Goal: Task Accomplishment & Management: Complete application form

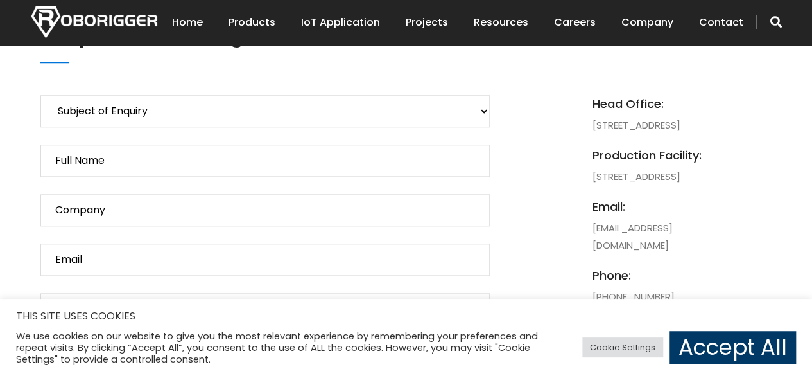
scroll to position [609, 0]
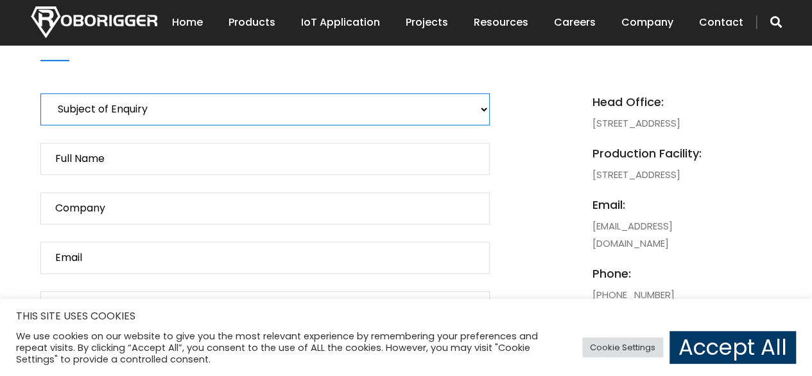
click at [317, 110] on select "Subject of Enquiry Roborigger Rental Roborigger Purchase Customised Solution [P…" at bounding box center [264, 109] width 449 height 32
select select "[PERSON_NAME] Enquiry"
click at [40, 93] on select "Subject of Enquiry Roborigger Rental Roborigger Purchase Customised Solution [P…" at bounding box center [264, 109] width 449 height 32
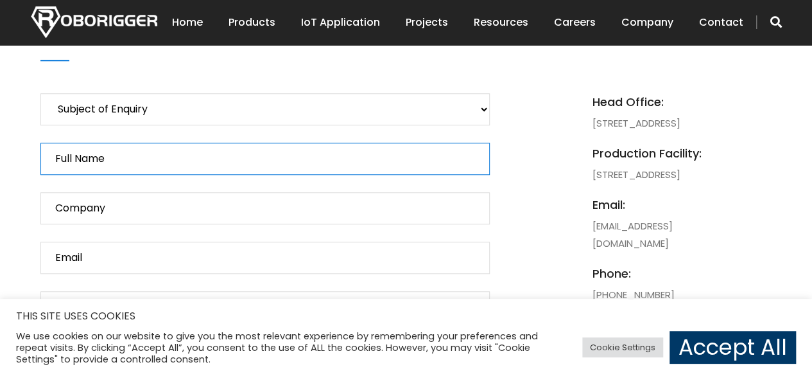
click at [219, 161] on input "Full Name" at bounding box center [264, 159] width 449 height 32
click at [198, 164] on input "Full Name" at bounding box center [264, 159] width 449 height 32
drag, startPoint x: 198, startPoint y: 164, endPoint x: 18, endPoint y: 164, distance: 180.4
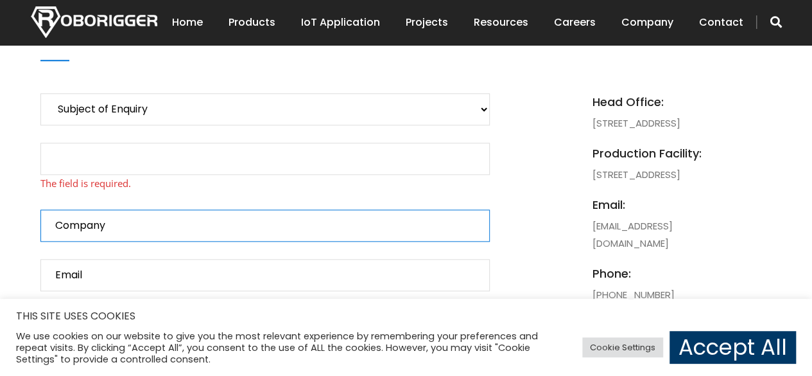
click at [123, 212] on input "Company" at bounding box center [264, 225] width 449 height 32
drag, startPoint x: 123, startPoint y: 212, endPoint x: 12, endPoint y: 213, distance: 111.7
click at [98, 227] on input "Contact form" at bounding box center [264, 225] width 449 height 32
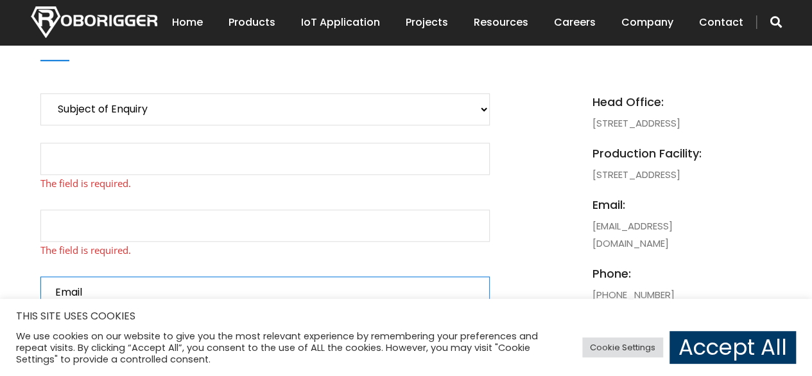
click at [105, 277] on input "Email" at bounding box center [264, 292] width 449 height 32
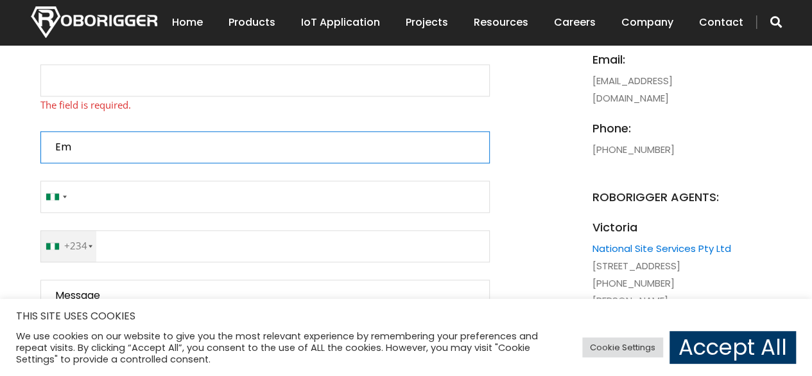
type input "E"
click at [82, 150] on input "Contact form" at bounding box center [264, 147] width 449 height 32
type input "[EMAIL_ADDRESS][DOMAIN_NAME]"
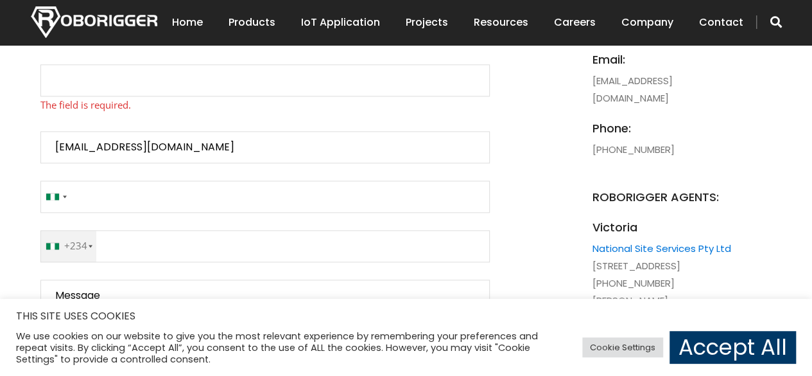
type input "[GEOGRAPHIC_DATA]"
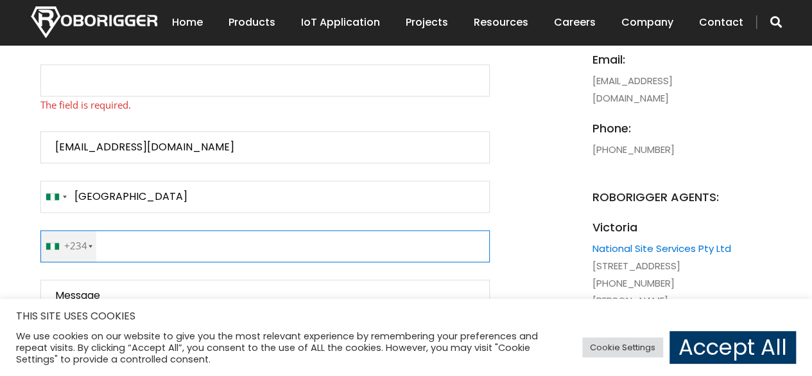
type input "12722358741"
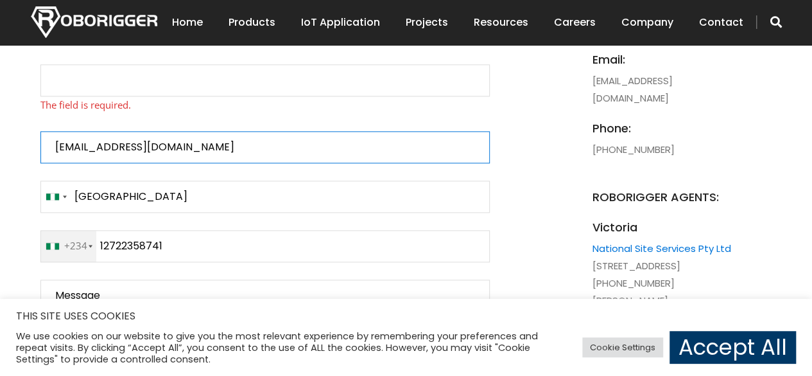
type input "NigeriaStates"
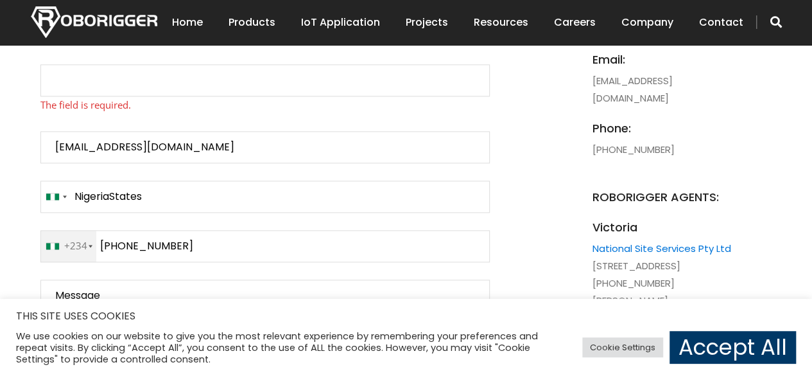
click at [85, 241] on div "+234" at bounding box center [71, 245] width 50 height 31
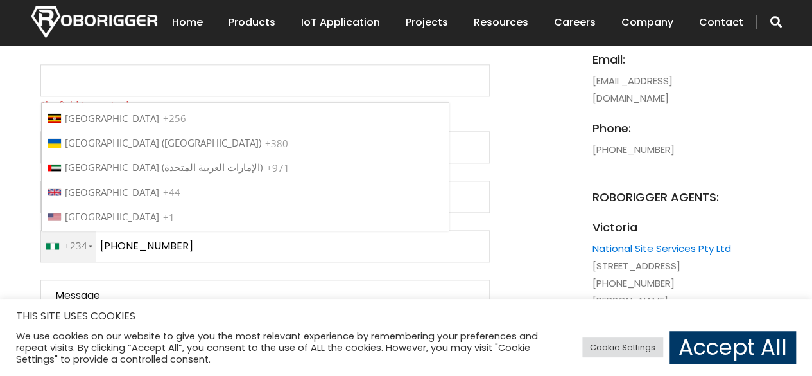
scroll to position [5635, 0]
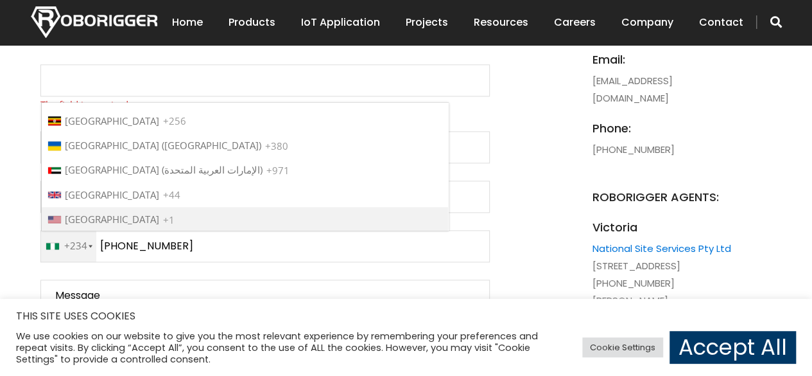
click at [125, 207] on li "[GEOGRAPHIC_DATA] +1" at bounding box center [245, 219] width 406 height 24
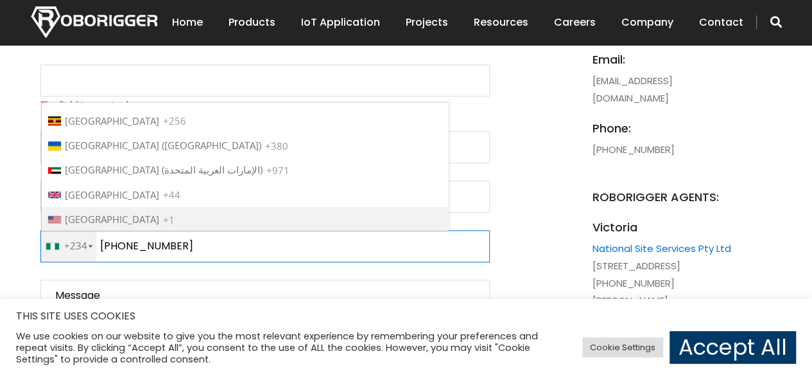
type input "[PHONE_NUMBER]"
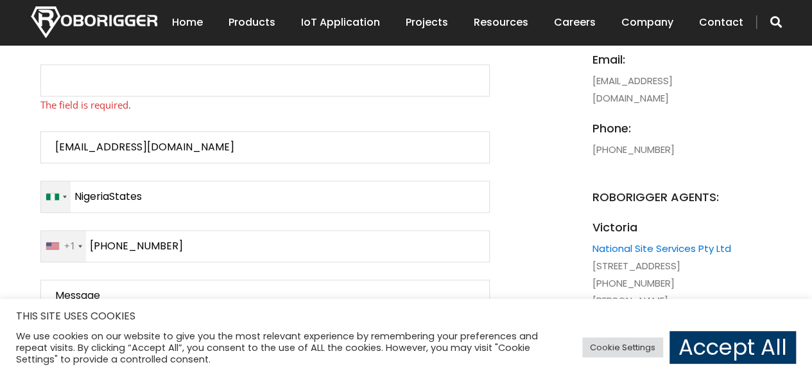
click at [60, 202] on div "Contact form" at bounding box center [56, 196] width 30 height 31
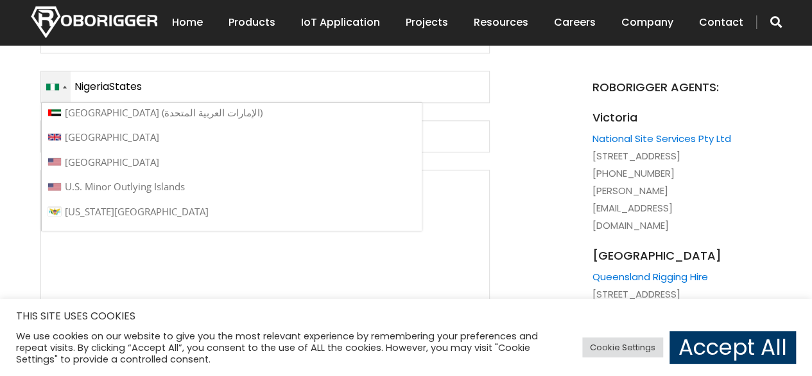
scroll to position [5739, 0]
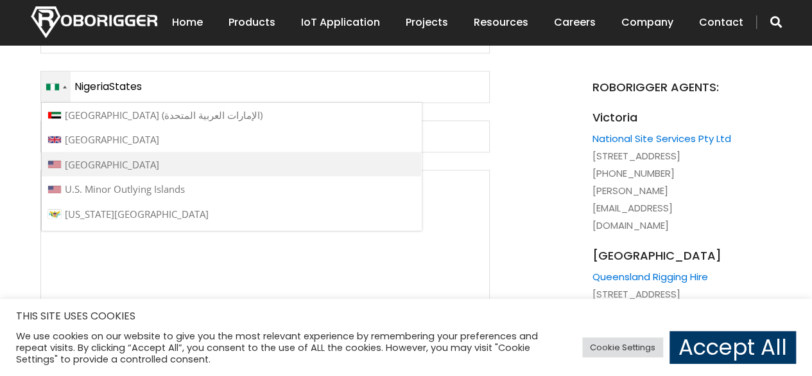
click at [111, 157] on span "[GEOGRAPHIC_DATA]" at bounding box center [112, 163] width 94 height 13
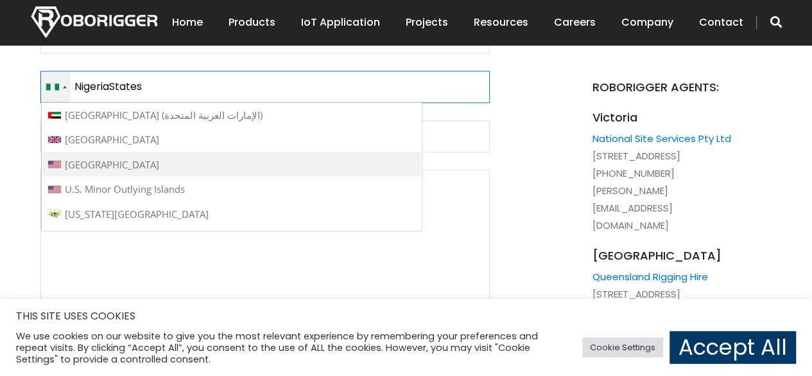
type input "[GEOGRAPHIC_DATA]"
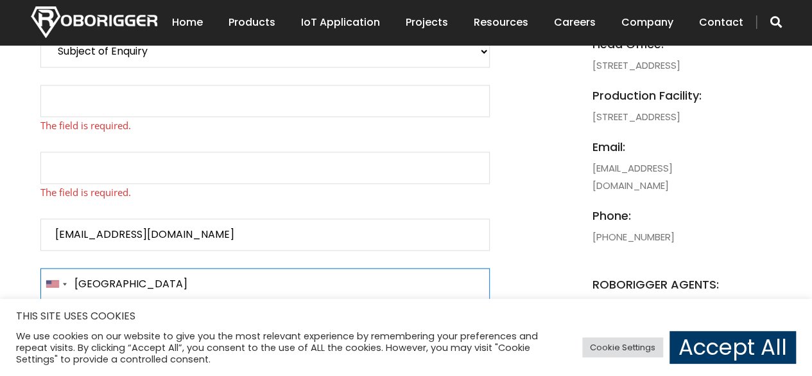
scroll to position [665, 0]
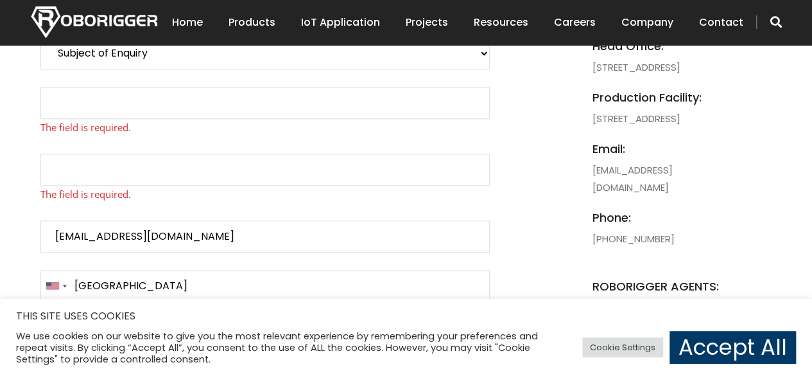
click at [130, 188] on span "The field is required." at bounding box center [264, 194] width 449 height 17
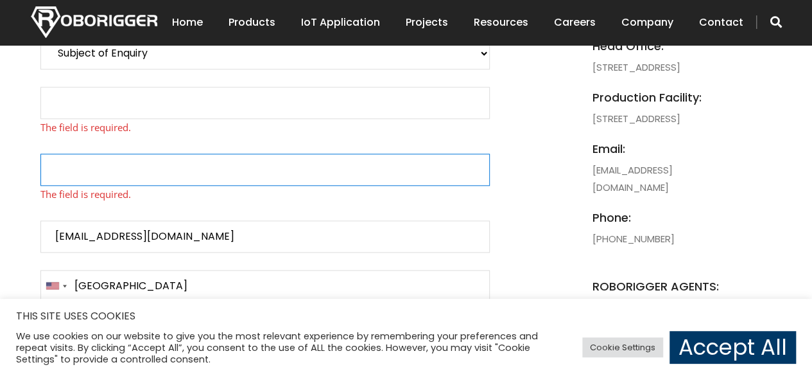
click at [133, 177] on input "Contact form" at bounding box center [264, 169] width 449 height 32
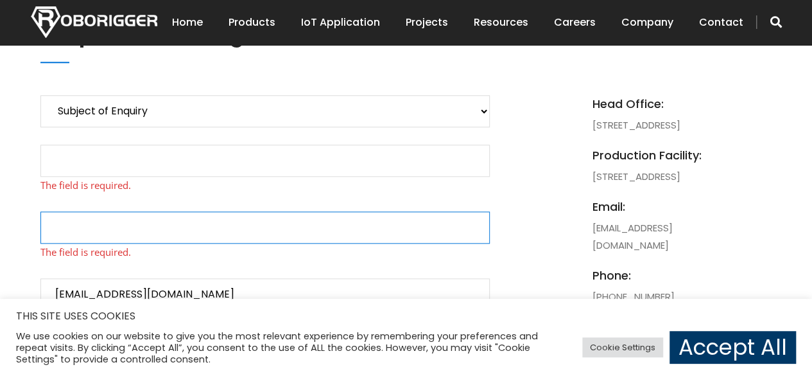
scroll to position [589, 0]
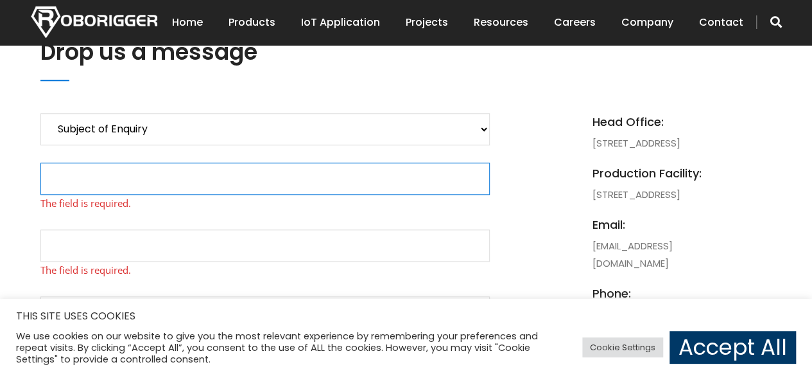
click at [119, 182] on input "Contact form" at bounding box center [264, 178] width 449 height 32
type input "[PERSON_NAME]"
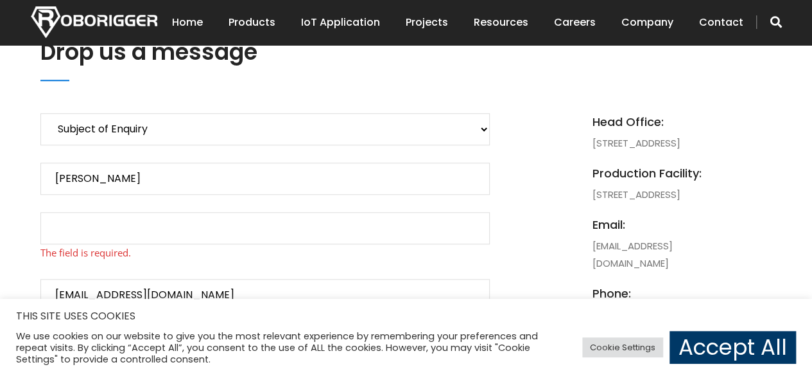
type input "[PHONE_NUMBER]"
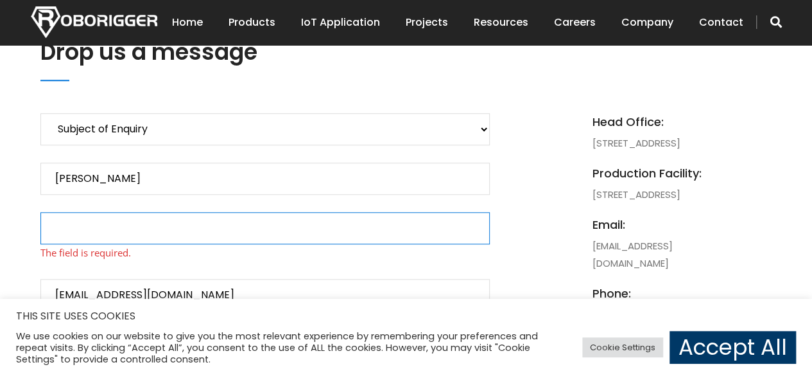
click at [125, 233] on input "Contact form" at bounding box center [264, 228] width 449 height 32
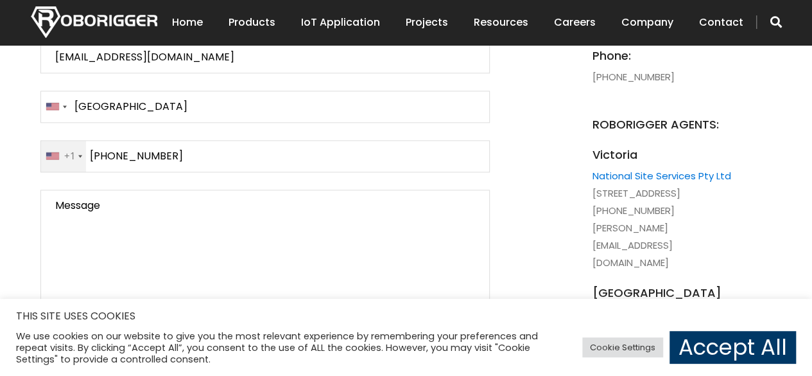
scroll to position [854, 0]
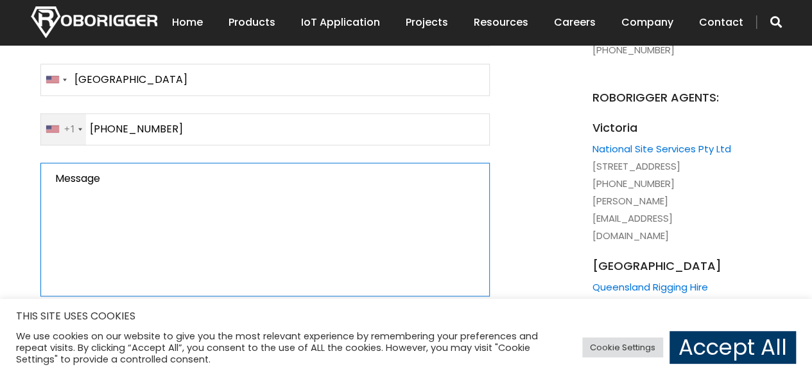
click at [128, 219] on textarea "Message" at bounding box center [264, 229] width 449 height 134
paste textarea "Dear [PERSON_NAME]/[PERSON_NAME], I am [PERSON_NAME], Procurement and Sales Eng…"
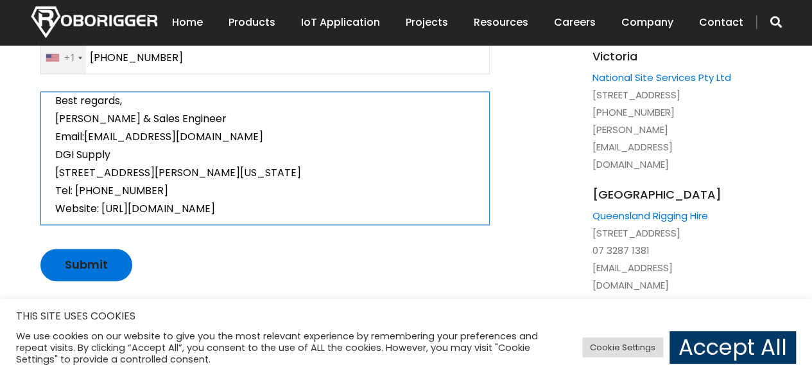
scroll to position [926, 0]
click at [170, 166] on textarea "Message" at bounding box center [264, 158] width 449 height 134
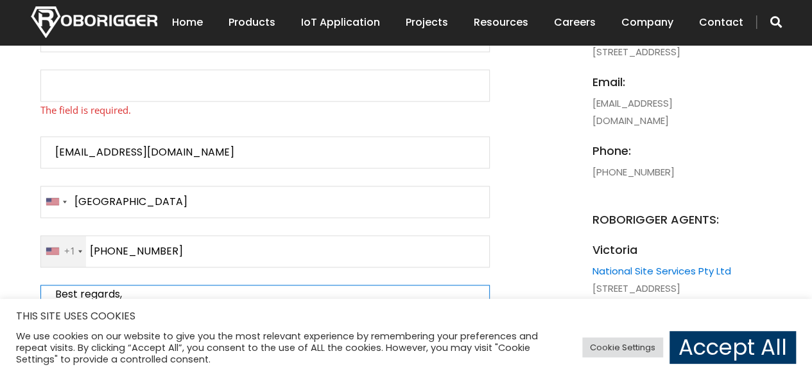
scroll to position [731, 0]
type textarea "MessageDear Sir/[PERSON_NAME], I am [PERSON_NAME], Procurement and Sales Engine…"
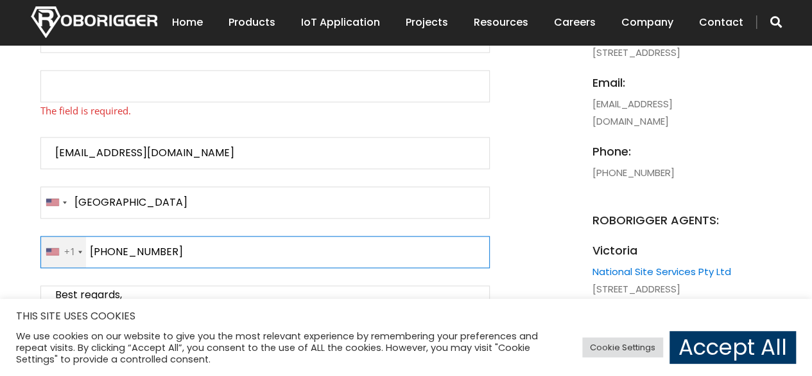
click at [104, 250] on input "[PHONE_NUMBER]" at bounding box center [264, 252] width 449 height 32
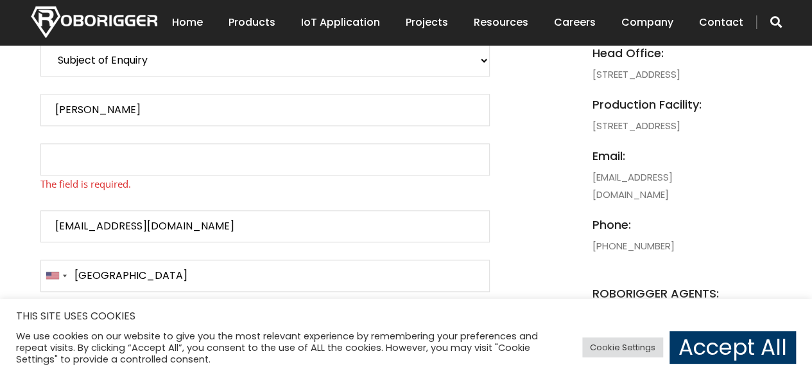
scroll to position [655, 0]
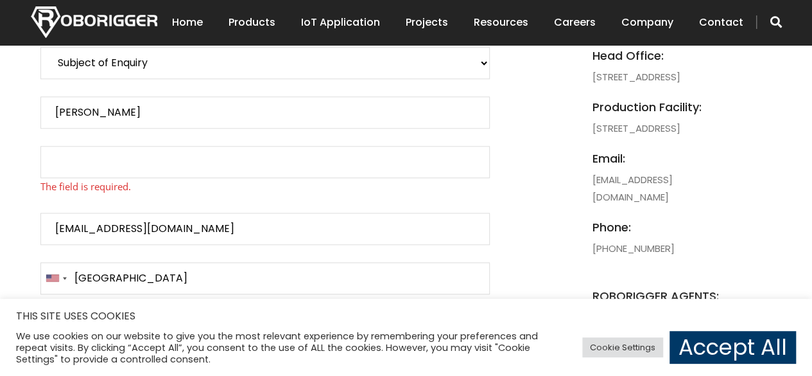
type input "[PHONE_NUMBER]"
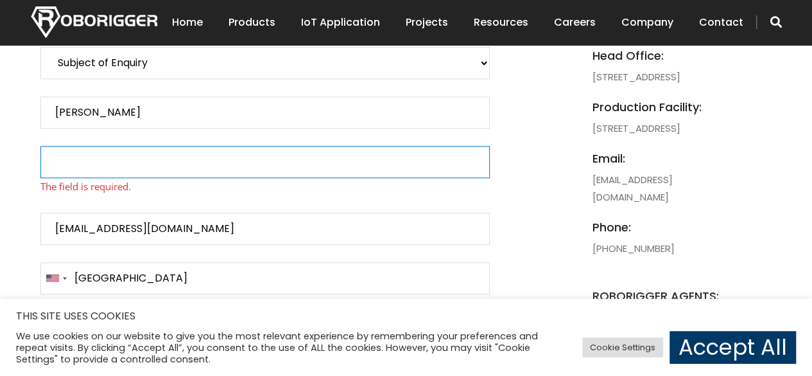
click at [132, 169] on input "Contact form" at bounding box center [264, 162] width 449 height 32
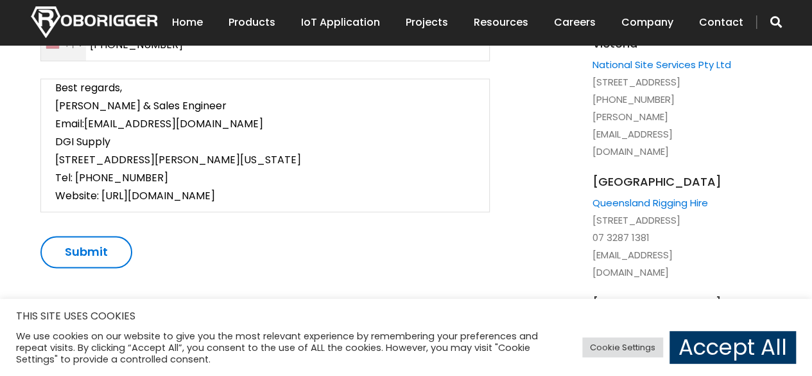
type input "DGI Supply"
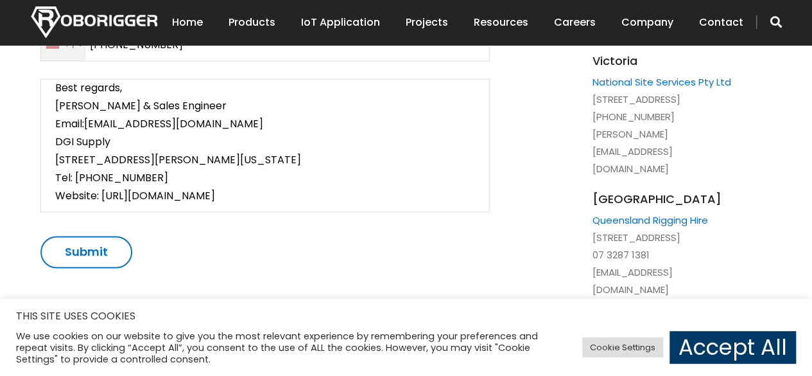
click at [100, 247] on input "Submit" at bounding box center [86, 252] width 92 height 32
